Goal: Task Accomplishment & Management: Use online tool/utility

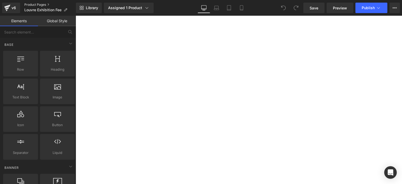
click at [36, 3] on link "Product Pages" at bounding box center [50, 5] width 52 height 4
click at [128, 6] on div "Assign Products" at bounding box center [122, 8] width 29 height 4
click at [76, 16] on span "Product" at bounding box center [76, 16] width 0 height 0
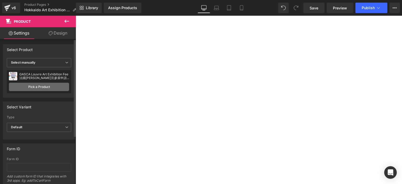
click at [45, 87] on link "Pick a Product" at bounding box center [39, 87] width 60 height 8
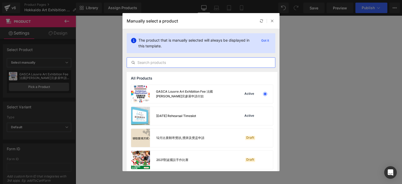
click at [172, 64] on input "text" at bounding box center [201, 62] width 148 height 6
paste input "Hokkaido Art"
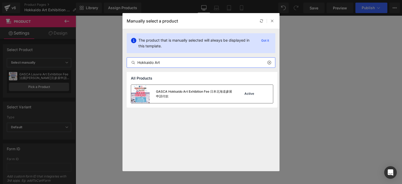
type input "Hokkaido Art"
click at [234, 91] on div "Active" at bounding box center [252, 93] width 36 height 7
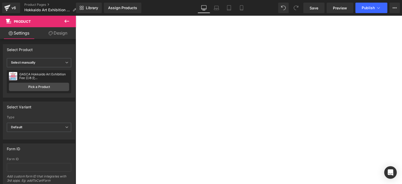
click at [76, 16] on div "HK$1,980.00 HK$0 Sale -197900%" at bounding box center [76, 16] width 0 height 0
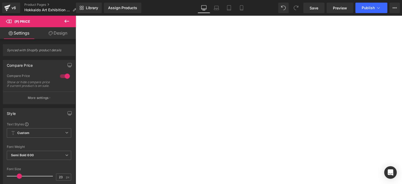
click at [76, 16] on span "(P) Price" at bounding box center [76, 16] width 0 height 0
click at [76, 16] on input "text" at bounding box center [76, 16] width 0 height 0
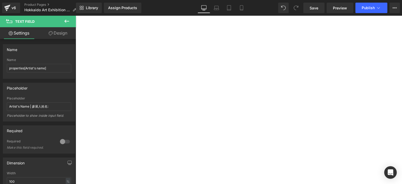
scroll to position [0, 0]
click at [363, 10] on button "Publish" at bounding box center [372, 8] width 32 height 10
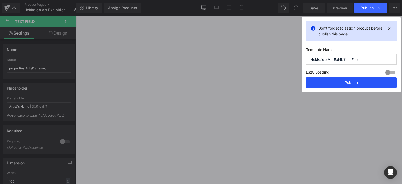
click at [337, 83] on button "Publish" at bounding box center [351, 83] width 91 height 10
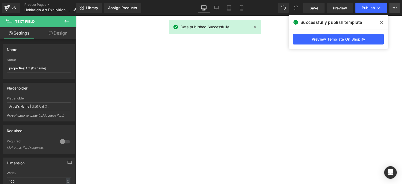
click at [395, 7] on icon at bounding box center [395, 8] width 4 height 4
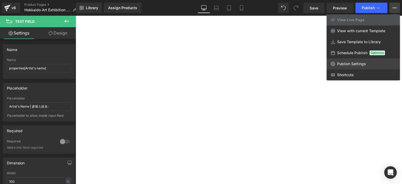
click at [355, 64] on span "Publish Settings" at bounding box center [351, 64] width 29 height 5
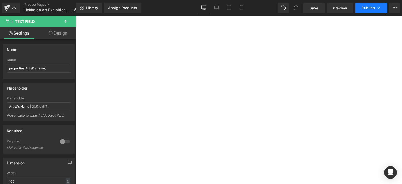
click at [368, 10] on button "Publish" at bounding box center [372, 8] width 32 height 10
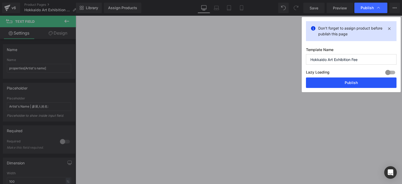
click at [336, 85] on button "Publish" at bounding box center [351, 83] width 91 height 10
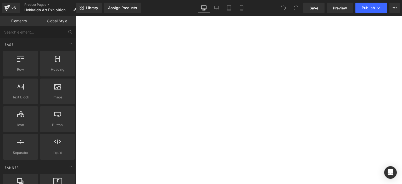
scroll to position [173, 0]
click at [76, 16] on div "Explore Blocks Add Single Section" at bounding box center [76, 16] width 0 height 0
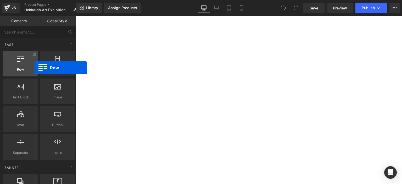
click at [35, 68] on span "Row" at bounding box center [21, 70] width 32 height 6
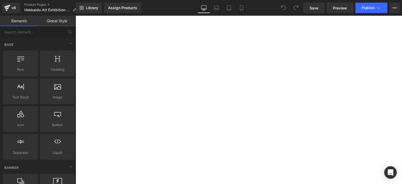
click at [76, 16] on div "Sale Off (P) Image GASCA Hokkaido Art Exhibition Fee 日本北海道參展申請付款 (P) Title HK$1…" at bounding box center [76, 16] width 0 height 0
drag, startPoint x: 118, startPoint y: 70, endPoint x: 139, endPoint y: 43, distance: 34.5
click at [76, 16] on div "Sale Off (P) Image GASCA Hokkaido Art Exhibition Fee 日本北海道參展申請付款 (P) Title HK$1…" at bounding box center [76, 16] width 0 height 0
click at [76, 16] on img at bounding box center [76, 16] width 0 height 0
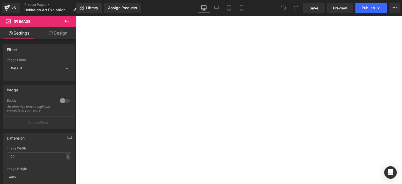
scroll to position [37, 0]
click at [76, 16] on div "GASCA Hokkaido Art Exhibition Fee 日本北海道參展申請付款 (P) Title HK$1,980.00 HK$0 Sale -…" at bounding box center [76, 16] width 0 height 0
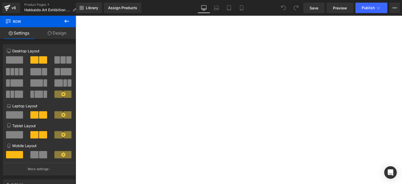
click at [76, 16] on img at bounding box center [76, 16] width 0 height 0
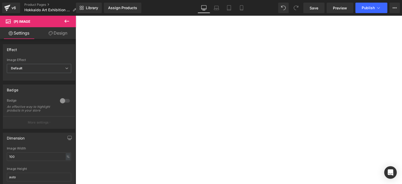
click at [76, 16] on span "(P) Image" at bounding box center [76, 16] width 0 height 0
click at [70, 23] on button at bounding box center [67, 22] width 18 height 12
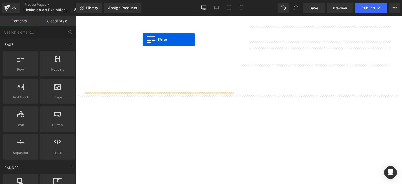
scroll to position [128, 0]
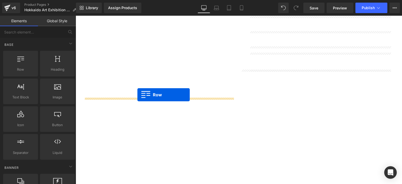
drag, startPoint x: 93, startPoint y: 81, endPoint x: 138, endPoint y: 95, distance: 46.6
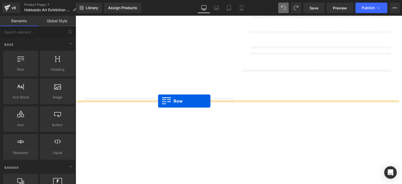
drag, startPoint x: 90, startPoint y: 85, endPoint x: 158, endPoint y: 101, distance: 69.8
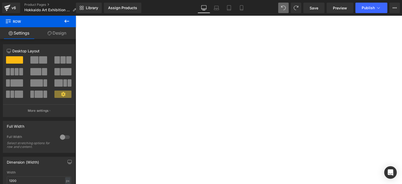
click at [64, 23] on icon at bounding box center [67, 21] width 6 height 6
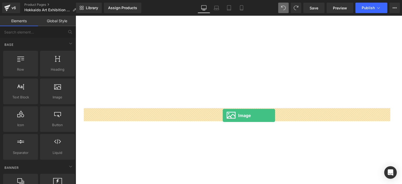
drag, startPoint x: 133, startPoint y: 117, endPoint x: 223, endPoint y: 116, distance: 89.6
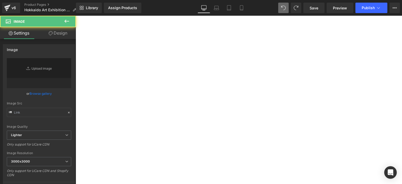
type input "//d1um8515vdn9kb.cloudfront.net/images/parallax.jpg"
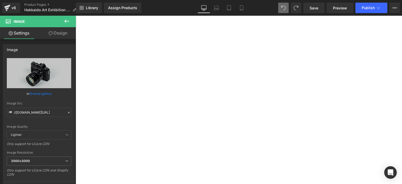
scroll to position [224, 0]
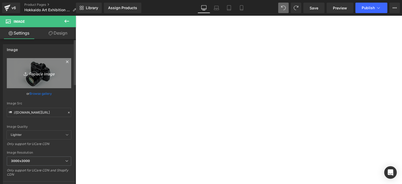
click at [31, 72] on icon "Replace Image" at bounding box center [39, 73] width 42 height 7
type input "C:\fakepath\546658201_1258966699576458_8105691193925358724_n.jpg"
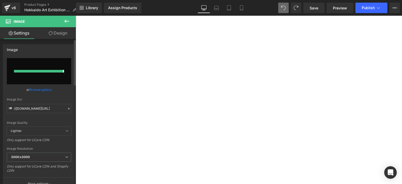
type input "https://ucarecdn.com/700e0699-9f7e-4adb-a672-524c8f8c041d/-/format/auto/-/previ…"
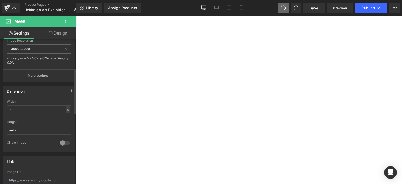
scroll to position [112, 0]
click at [57, 110] on input "100" at bounding box center [39, 110] width 64 height 9
type input "1"
type input "50"
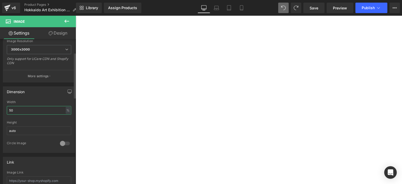
scroll to position [0, 0]
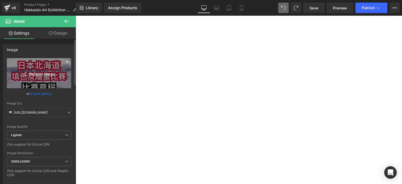
click at [43, 77] on link "Replace Image" at bounding box center [39, 73] width 64 height 30
type input "C:\fakepath\GASCA Hokkaido Bibai City Art & Music Festival Invitation比賽章程 (1).p…"
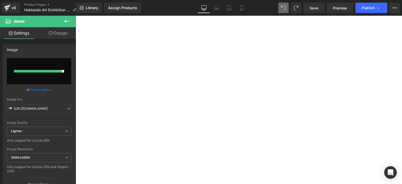
type input "https://ucarecdn.com/c04db46f-2b9d-466a-b38f-da7716613702/-/format/auto/-/previ…"
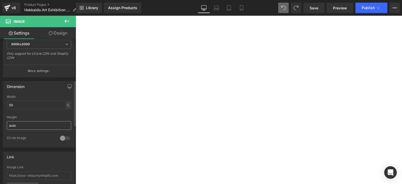
scroll to position [156, 0]
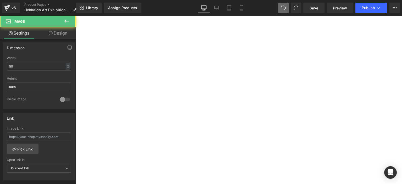
click at [76, 16] on img at bounding box center [76, 16] width 0 height 0
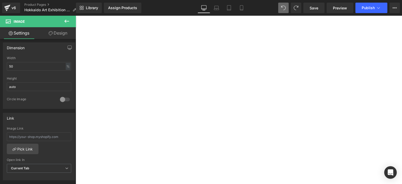
click at [62, 21] on button at bounding box center [67, 22] width 18 height 12
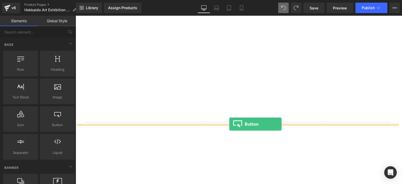
drag, startPoint x: 129, startPoint y: 136, endPoint x: 229, endPoint y: 124, distance: 101.2
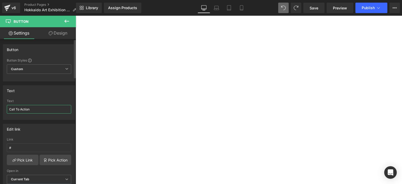
click at [31, 111] on input "Call To Action" at bounding box center [39, 109] width 64 height 9
paste input "按此查閲"
click at [31, 111] on input "Call To Action" at bounding box center [39, 109] width 64 height 9
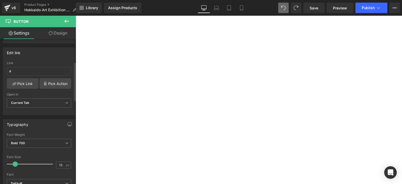
scroll to position [119, 0]
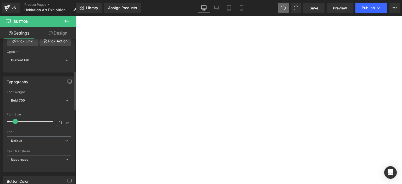
type input "按此查閲"
click at [61, 122] on input "13" at bounding box center [60, 122] width 9 height 7
type input "32"
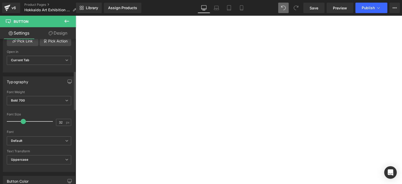
click at [45, 128] on div at bounding box center [39, 128] width 64 height 3
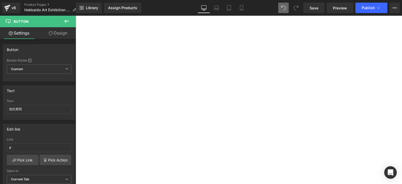
scroll to position [265, 0]
